Goal: Task Accomplishment & Management: Use online tool/utility

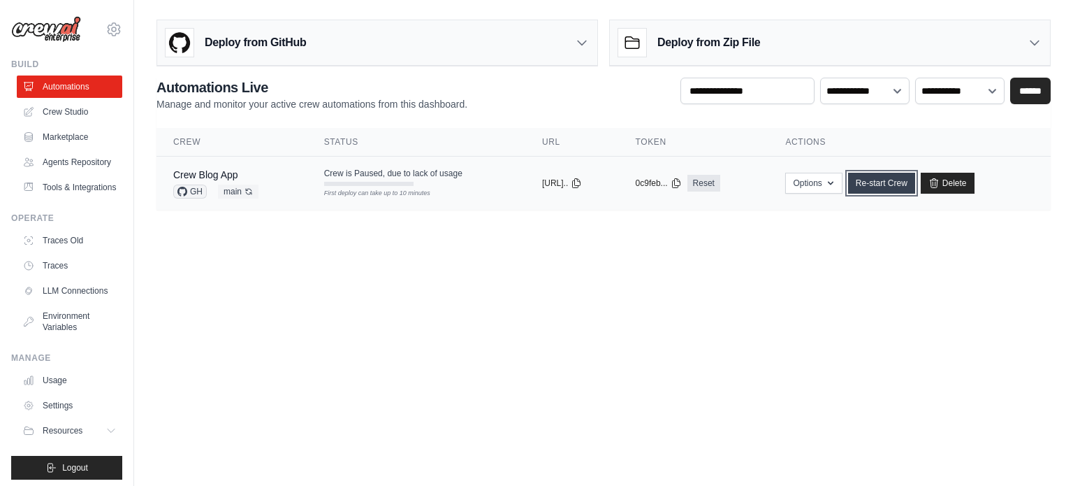
drag, startPoint x: 0, startPoint y: 0, endPoint x: 896, endPoint y: 182, distance: 914.1
click at [896, 182] on link "Re-start Crew" at bounding box center [881, 183] width 67 height 21
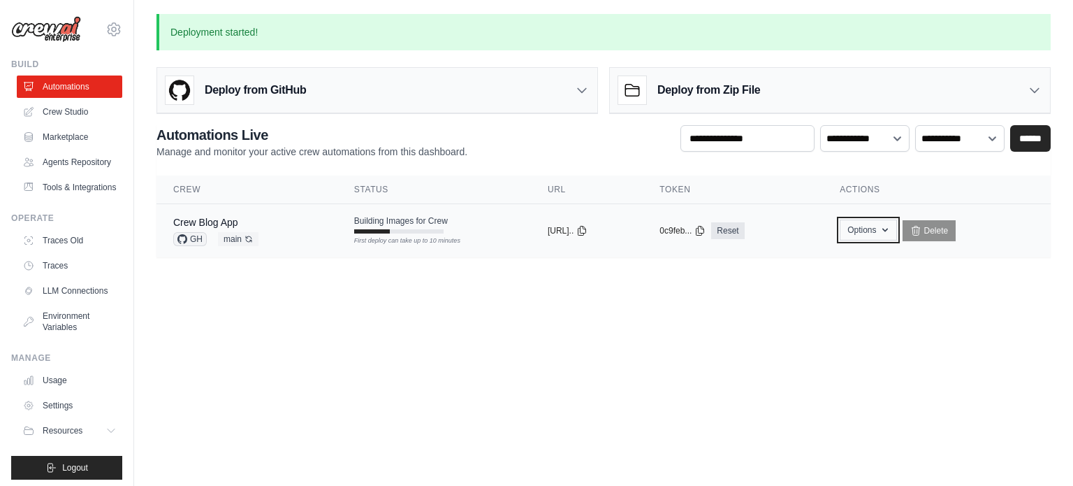
click at [878, 232] on button "Options" at bounding box center [868, 229] width 57 height 21
click at [754, 301] on body "[EMAIL_ADDRESS][DOMAIN_NAME] Settings Build Automations" at bounding box center [536, 243] width 1073 height 486
click at [884, 232] on button "Options" at bounding box center [868, 229] width 57 height 21
click at [832, 261] on main "**********" at bounding box center [603, 144] width 939 height 288
